Goal: Task Accomplishment & Management: Manage account settings

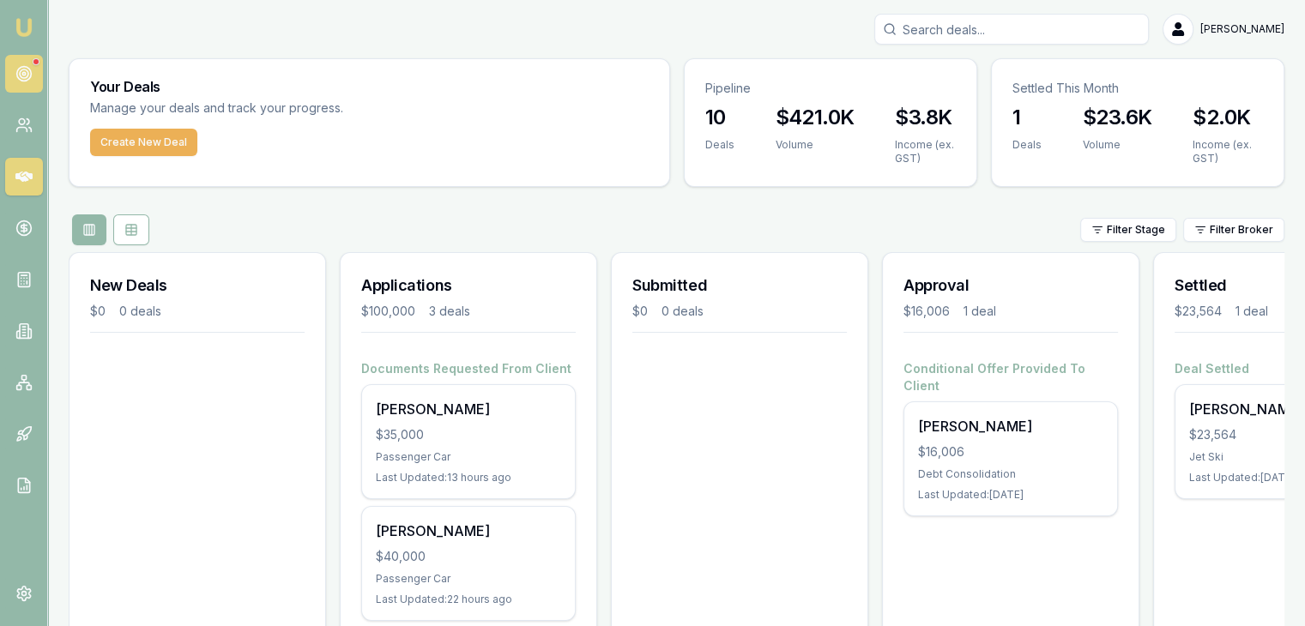
click at [15, 73] on icon at bounding box center [23, 73] width 17 height 17
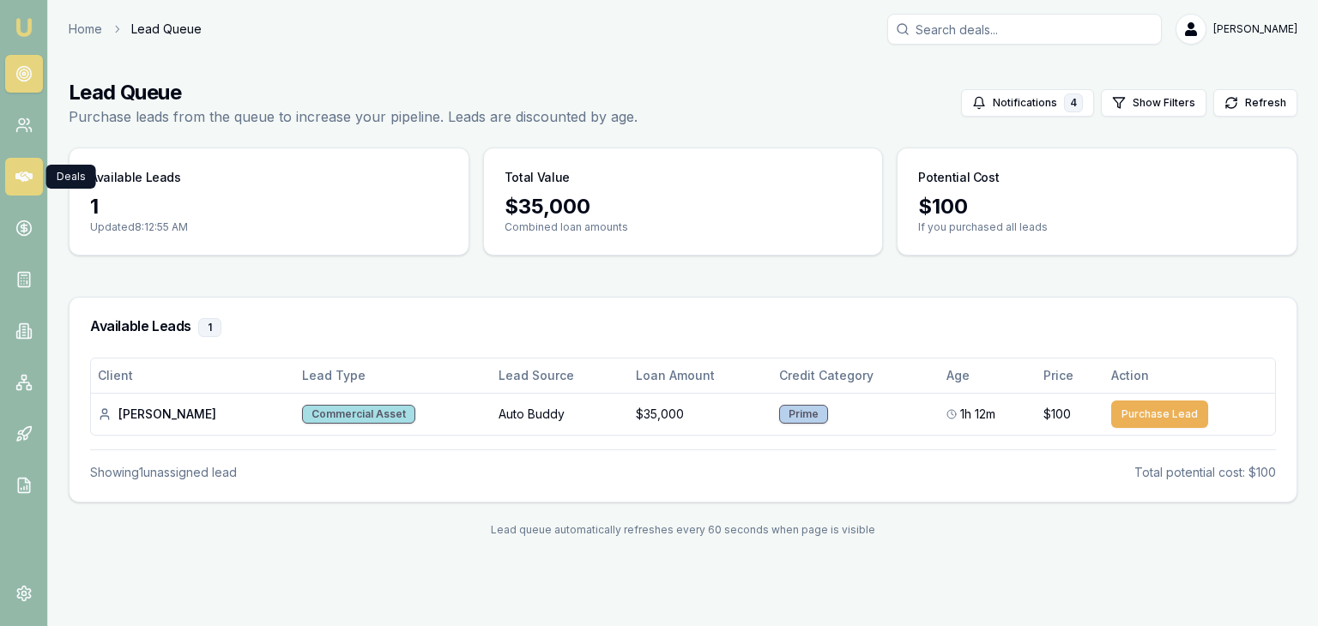
click at [15, 173] on icon at bounding box center [23, 176] width 17 height 17
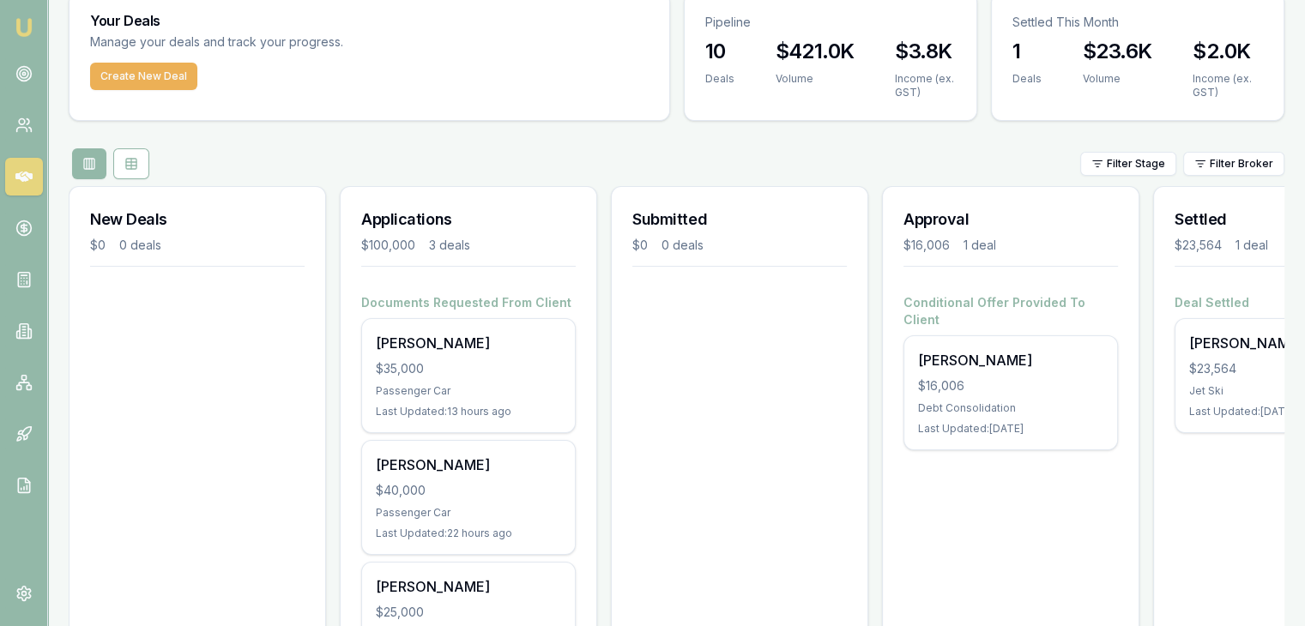
scroll to position [190, 0]
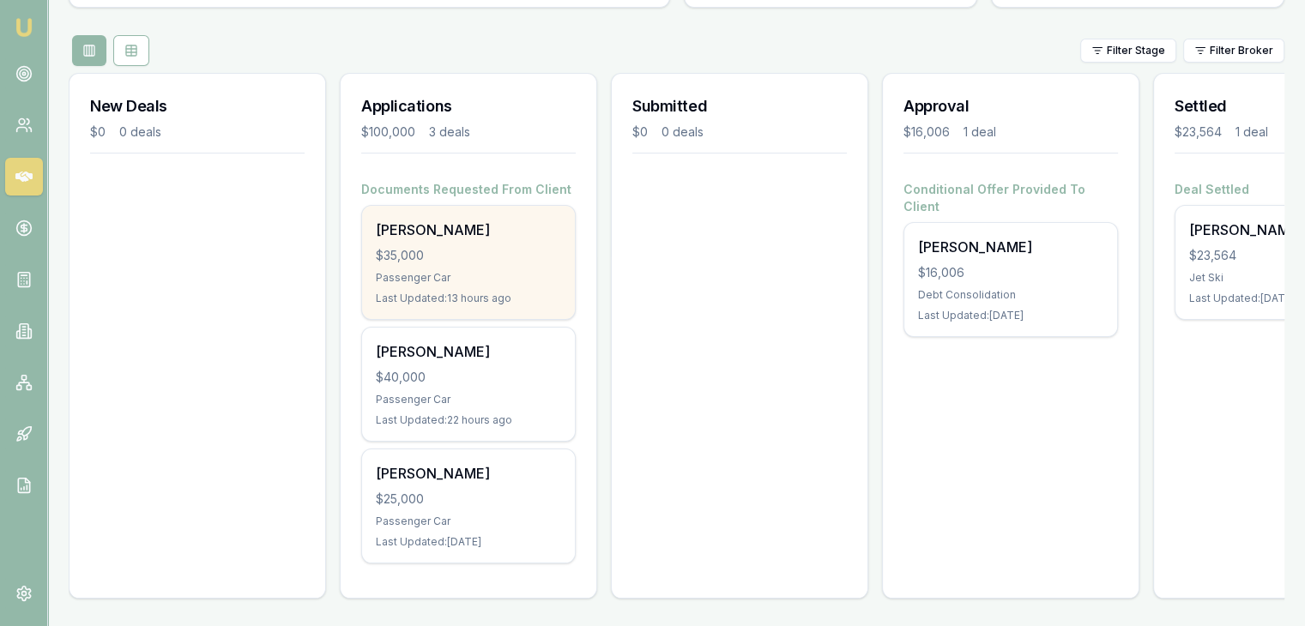
click at [432, 248] on div "$35,000" at bounding box center [468, 255] width 185 height 17
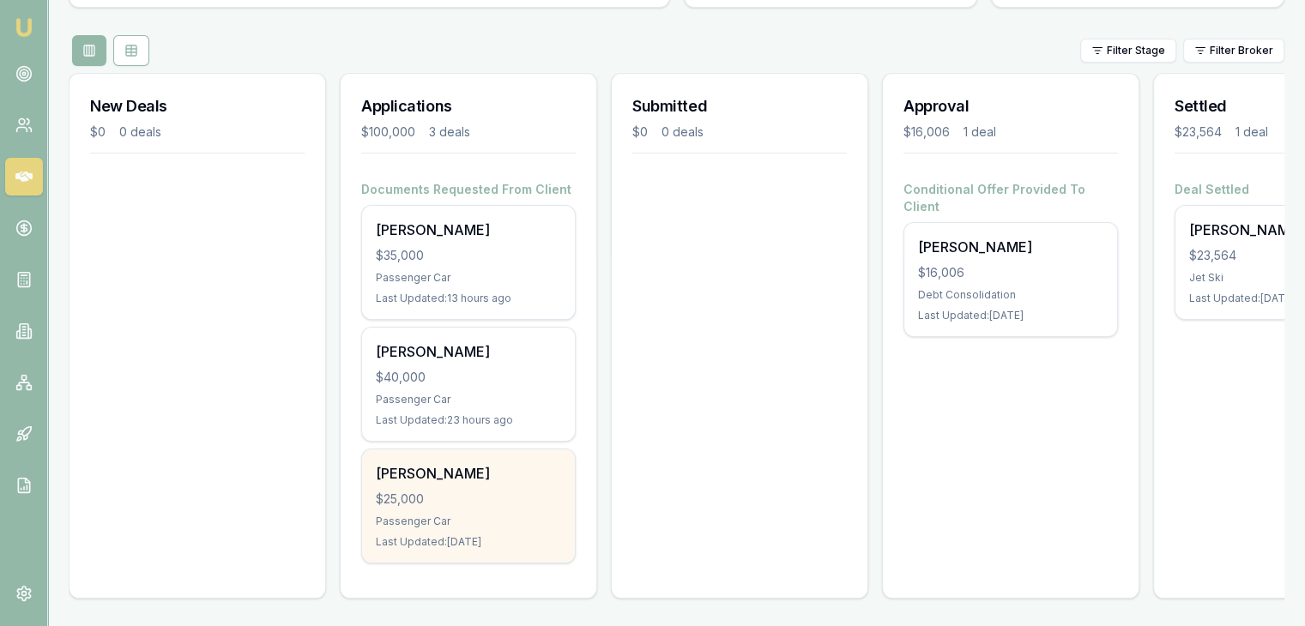
click at [451, 491] on div "$25,000" at bounding box center [468, 499] width 185 height 17
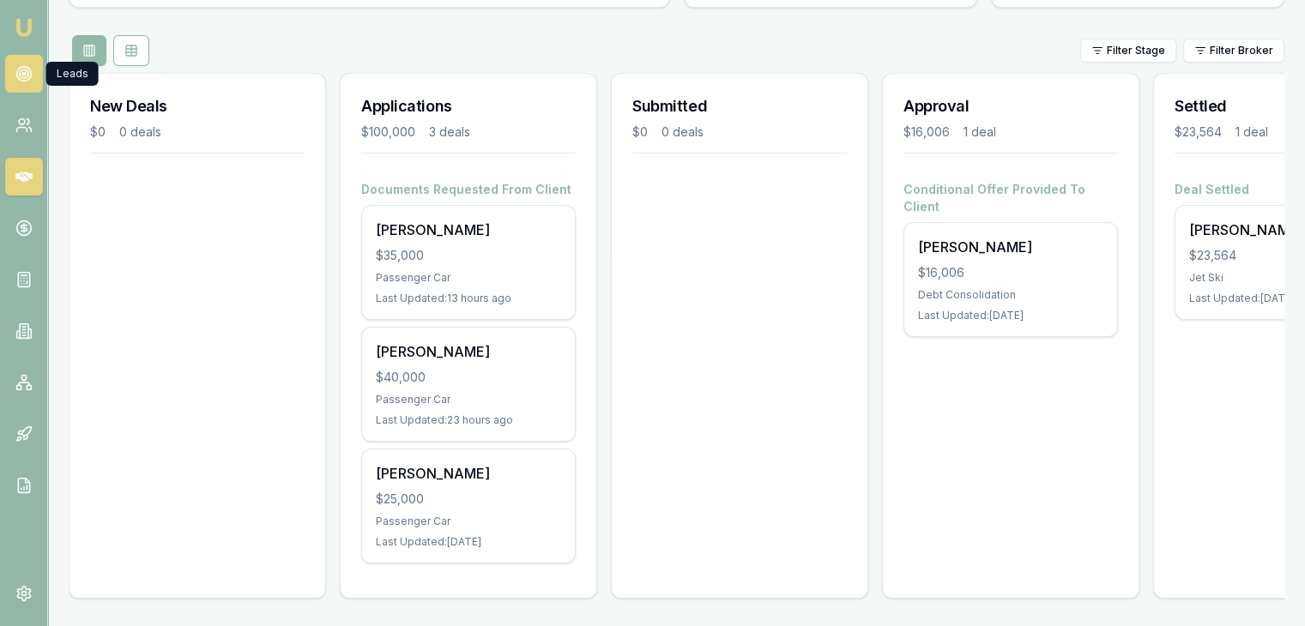
click at [22, 73] on circle at bounding box center [23, 73] width 3 height 3
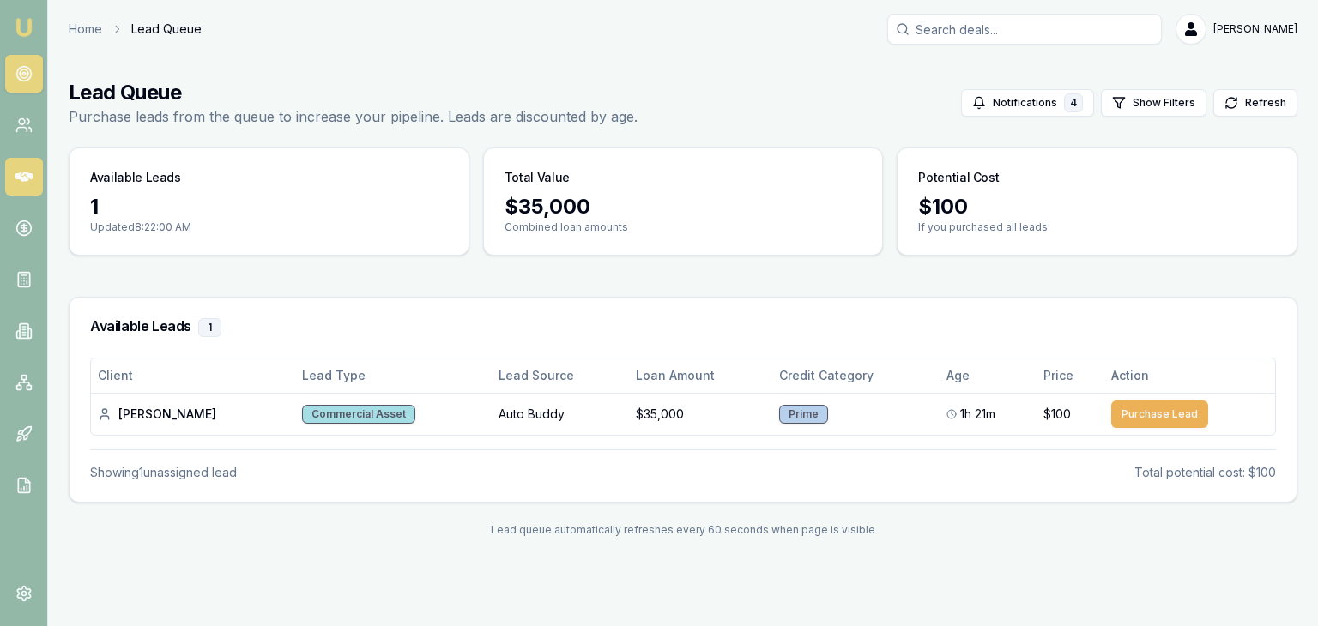
click at [24, 174] on icon at bounding box center [23, 177] width 17 height 10
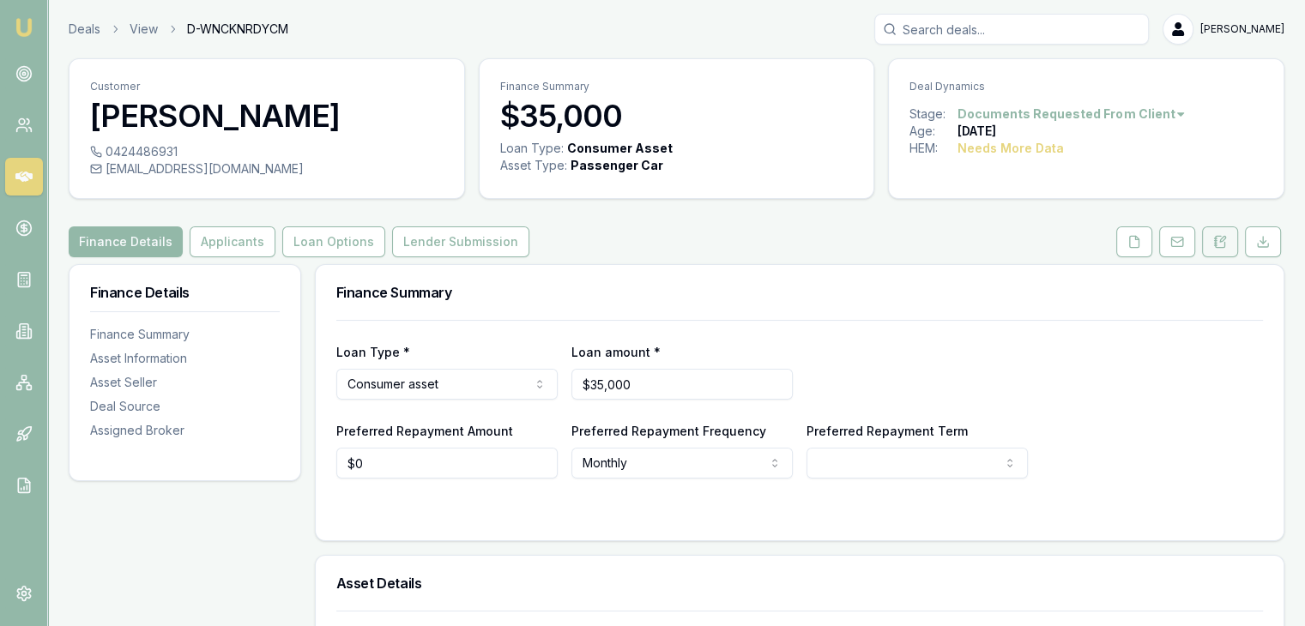
click at [1223, 244] on icon at bounding box center [1220, 242] width 14 height 14
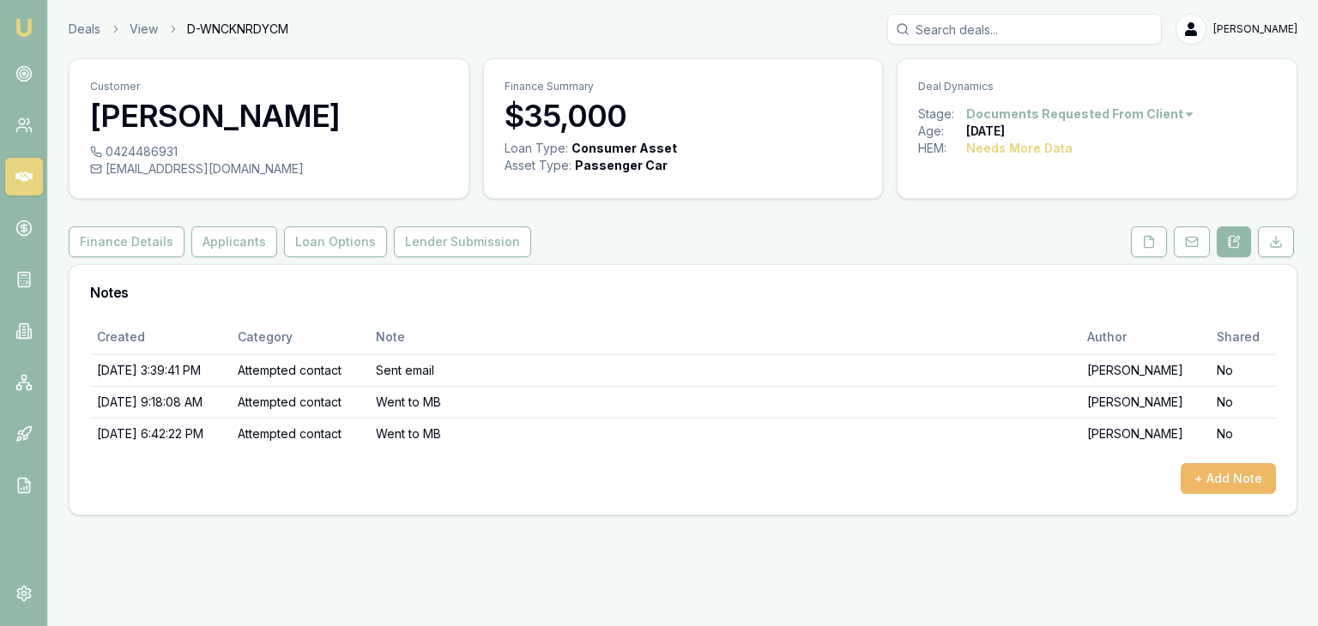
click at [1228, 479] on button "+ Add Note" at bounding box center [1227, 478] width 95 height 31
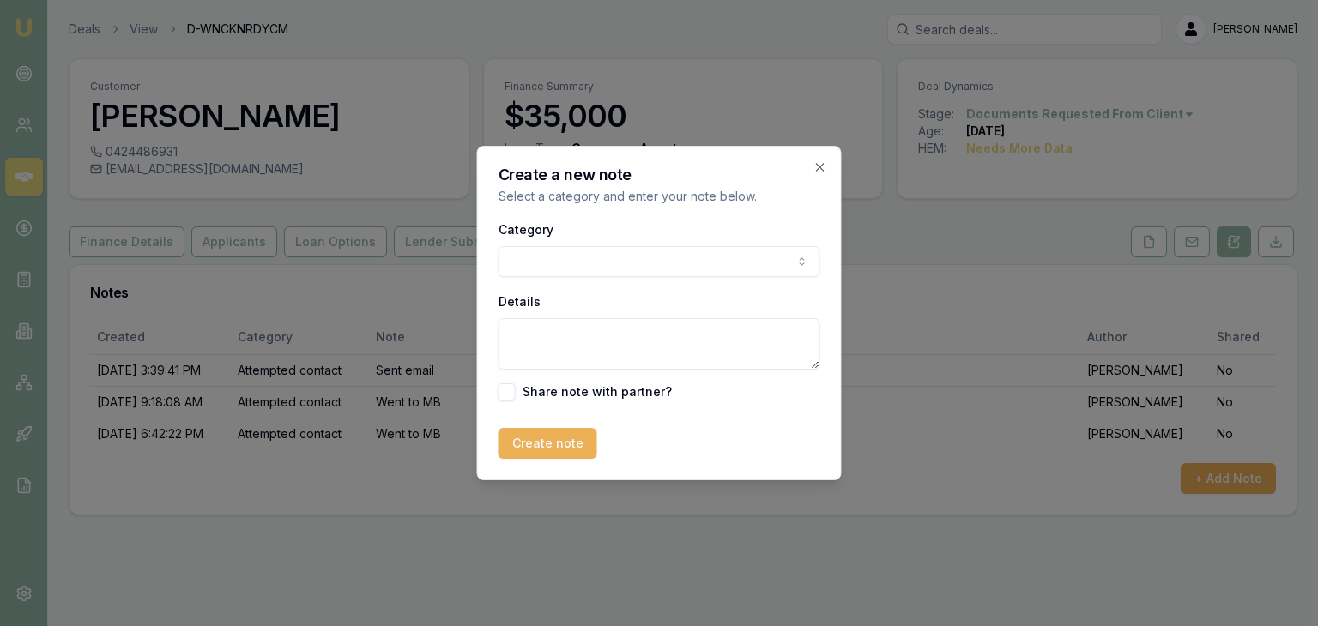
click at [544, 258] on body "Emu Broker Deals View D-WNCKNRDYCM [PERSON_NAME] Toggle Menu Customer [PERSON_N…" at bounding box center [659, 313] width 1318 height 626
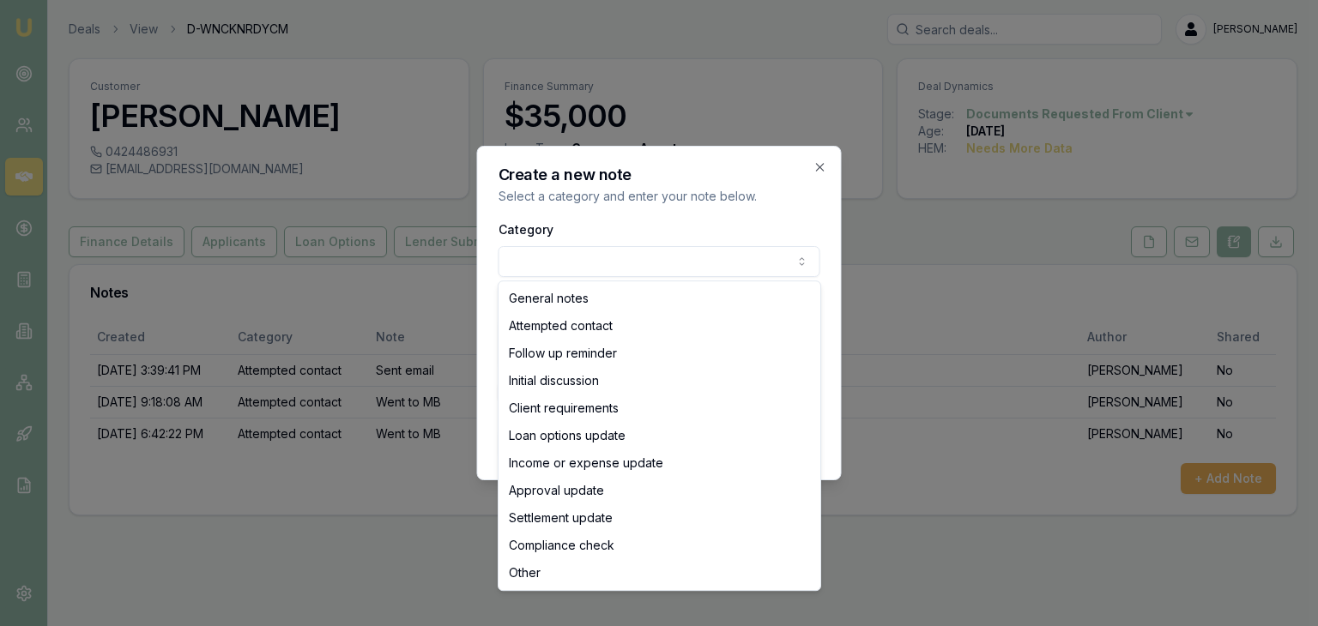
select select "ATTEMPTED_CONTACT"
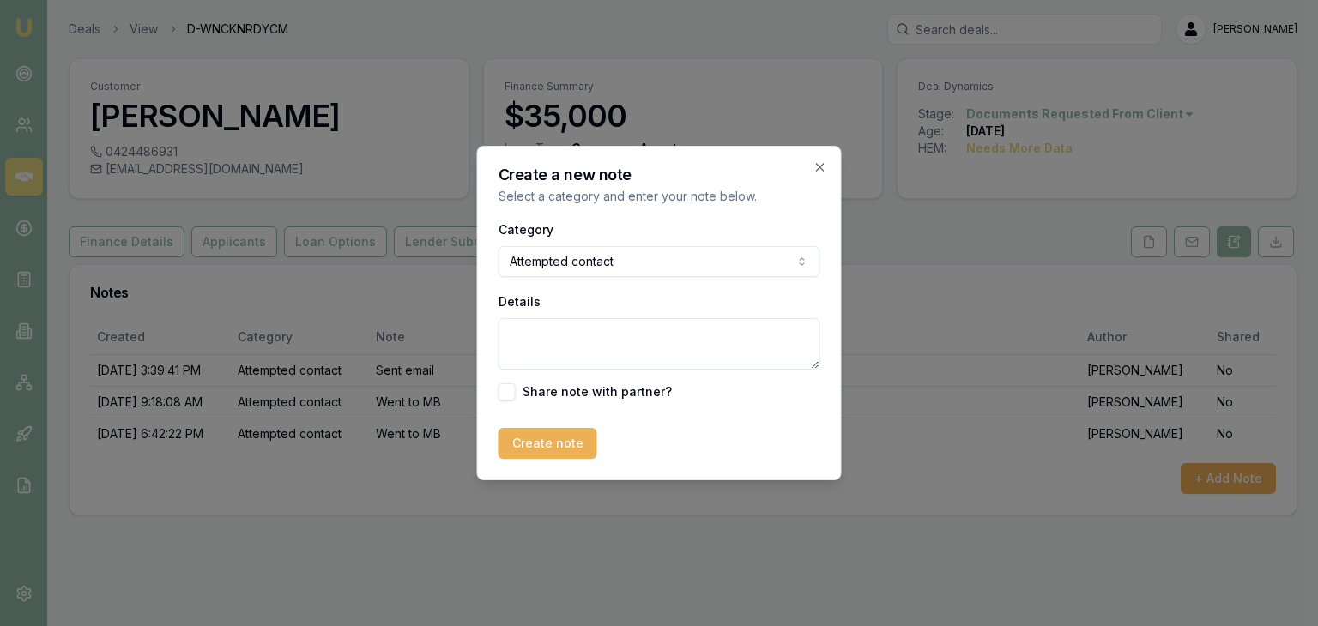
click at [542, 341] on textarea "Details" at bounding box center [659, 343] width 322 height 51
type textarea "Sent SMS"
click at [525, 443] on button "Create note" at bounding box center [547, 443] width 99 height 31
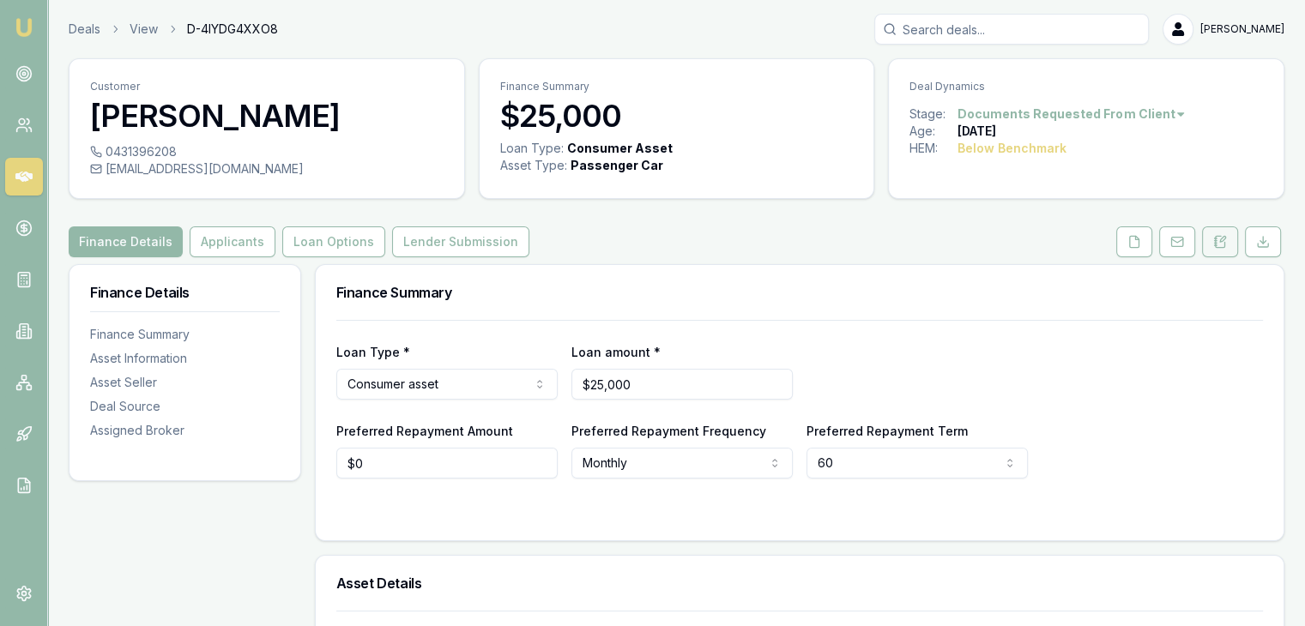
click at [1220, 242] on icon at bounding box center [1220, 242] width 14 height 14
